Goal: Find specific page/section

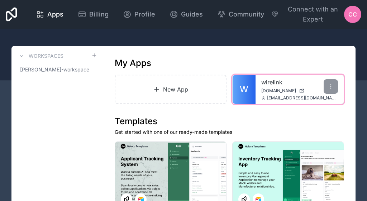
click at [249, 89] on span "W" at bounding box center [244, 89] width 9 height 11
click at [245, 92] on span "W" at bounding box center [244, 89] width 9 height 11
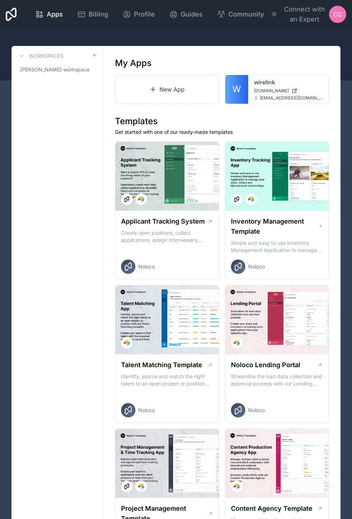
click at [339, 15] on span "CC" at bounding box center [337, 14] width 9 height 9
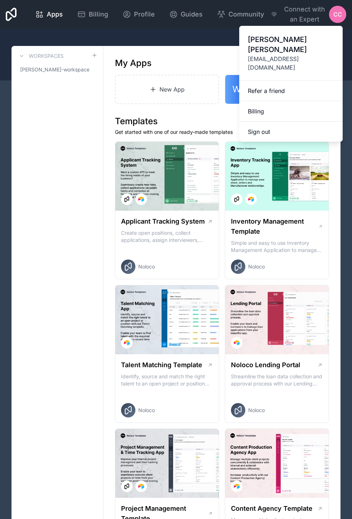
click at [292, 44] on span "Charlie Chen" at bounding box center [291, 44] width 86 height 20
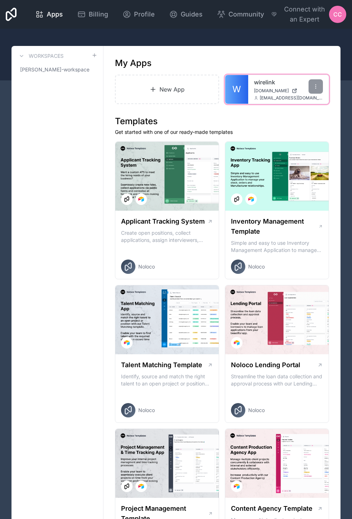
click at [236, 91] on span "W" at bounding box center [236, 89] width 9 height 11
